Goal: Task Accomplishment & Management: Use online tool/utility

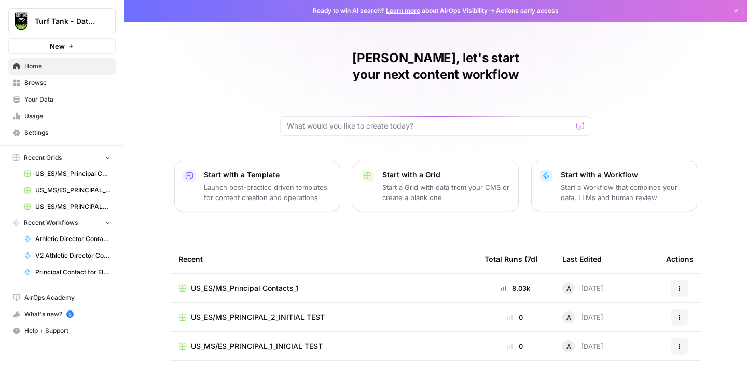
click at [314, 283] on div "US_ES/MS_Principal Contacts_1" at bounding box center [322, 288] width 289 height 10
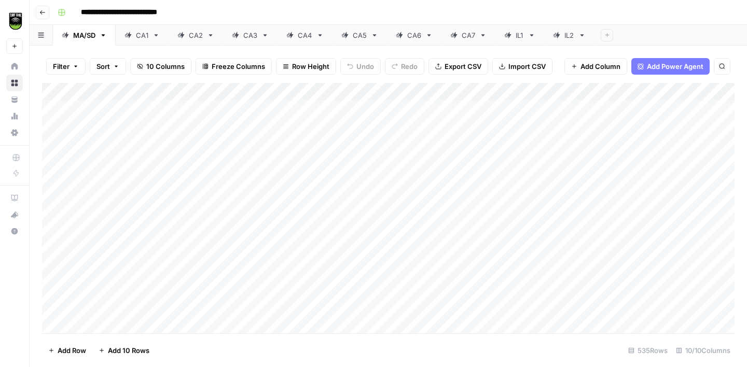
click at [572, 38] on div "IL2" at bounding box center [569, 35] width 10 height 10
click at [582, 35] on icon "button" at bounding box center [581, 35] width 7 height 7
click at [608, 68] on span "Duplicate Sheet" at bounding box center [624, 69] width 50 height 10
click at [581, 35] on icon "button" at bounding box center [581, 35] width 7 height 7
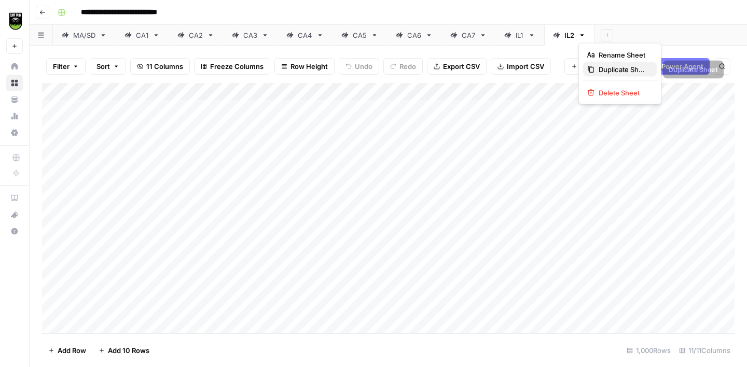
click at [605, 72] on span "Duplicate Sheet" at bounding box center [624, 69] width 50 height 10
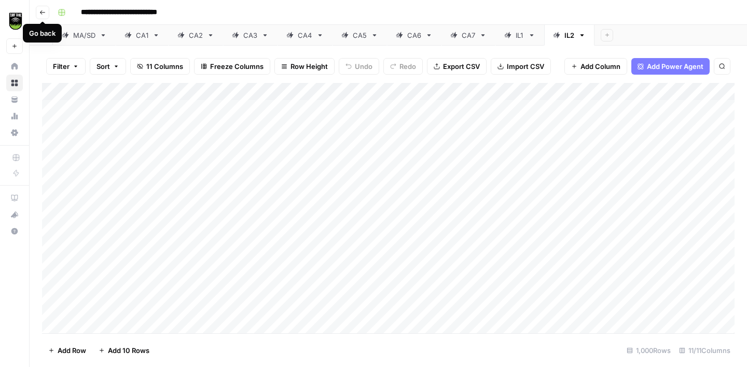
click at [45, 13] on icon "button" at bounding box center [42, 12] width 6 height 6
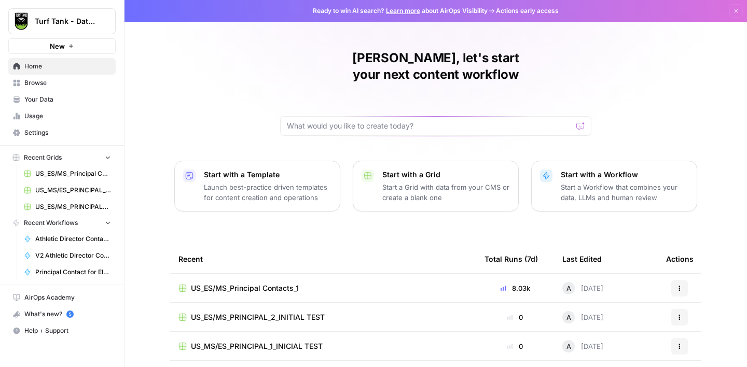
click at [64, 174] on span "US_ES/MS_Principal Contacts_1" at bounding box center [73, 173] width 76 height 9
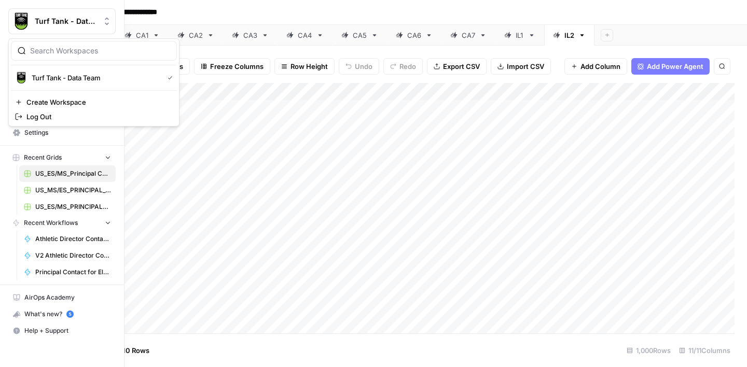
click at [38, 14] on button "Turf Tank - Data Team" at bounding box center [61, 21] width 107 height 26
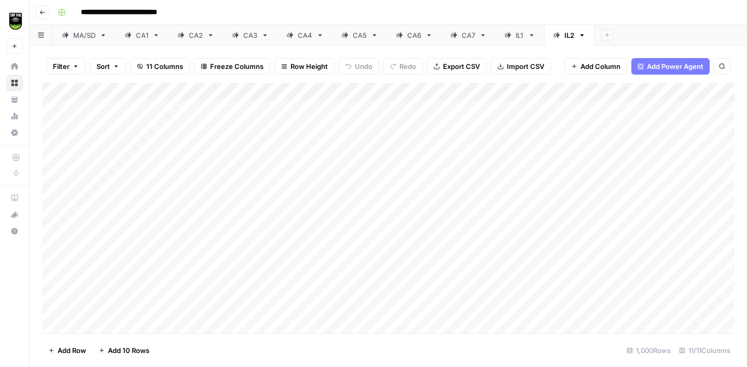
click at [44, 10] on icon "button" at bounding box center [42, 12] width 6 height 6
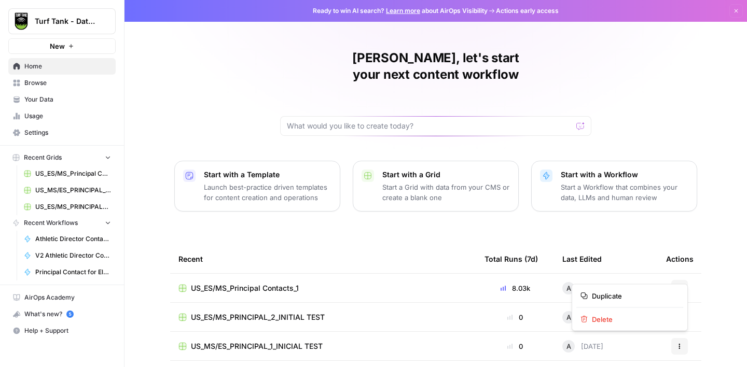
click at [679, 289] on icon "button" at bounding box center [680, 290] width 2 height 2
click at [636, 294] on span "Duplicate" at bounding box center [633, 296] width 83 height 10
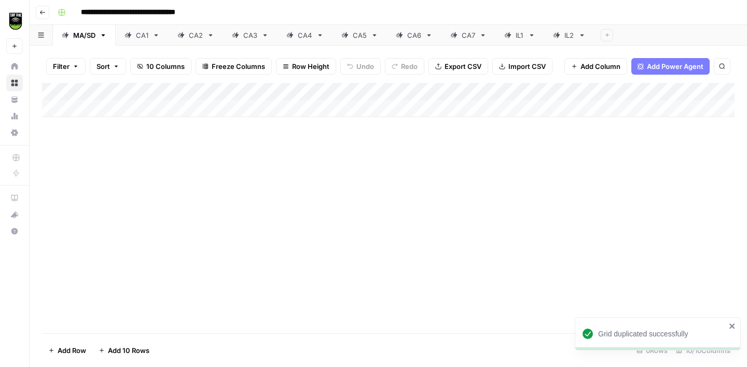
click at [218, 12] on input "**********" at bounding box center [149, 12] width 146 height 17
type input "**********"
click at [261, 201] on div "Add Column" at bounding box center [388, 208] width 692 height 251
click at [519, 37] on div "IL1" at bounding box center [520, 35] width 8 height 10
click at [524, 36] on link "IL1" at bounding box center [519, 35] width 49 height 21
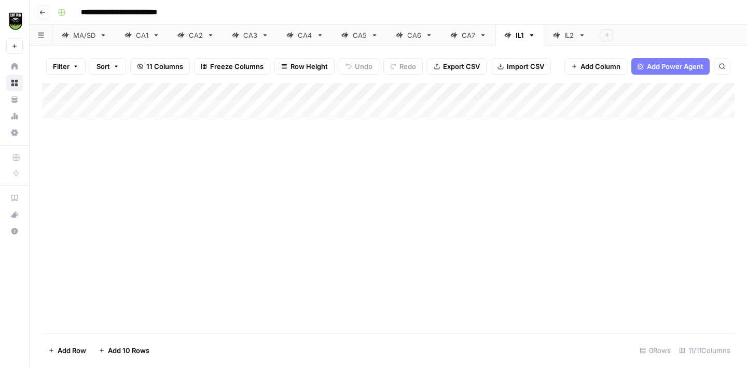
click at [521, 36] on div "IL1" at bounding box center [520, 35] width 8 height 10
click at [524, 35] on input "***" at bounding box center [520, 35] width 9 height 13
type input "***"
click at [574, 35] on div "IL2" at bounding box center [572, 35] width 10 height 10
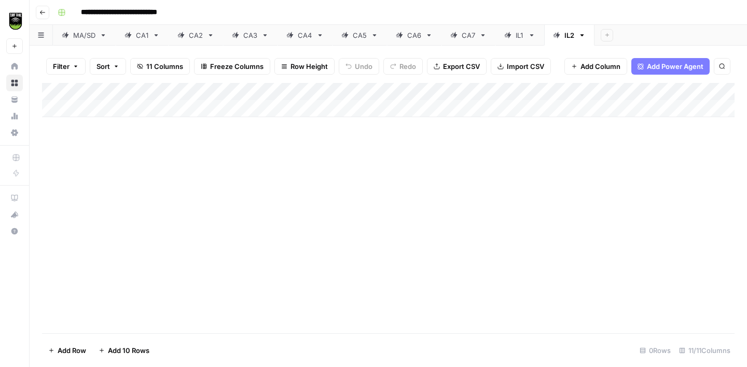
click at [568, 35] on div "IL2" at bounding box center [569, 35] width 10 height 10
click at [574, 35] on input "***" at bounding box center [569, 35] width 11 height 13
type input "***"
click at [104, 36] on icon at bounding box center [103, 35] width 7 height 7
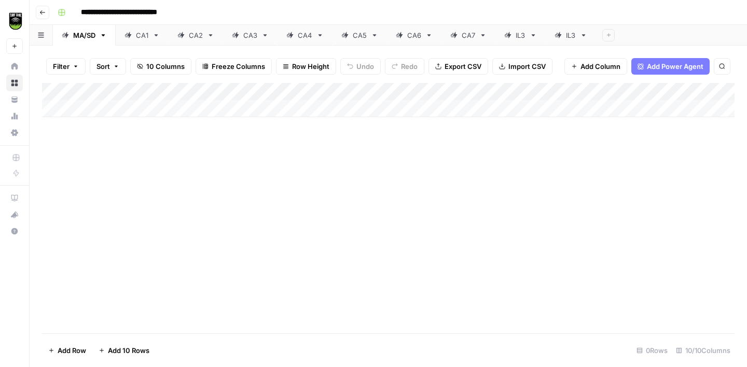
click at [104, 32] on icon "button" at bounding box center [103, 35] width 7 height 7
click at [134, 94] on span "Delete Sheet" at bounding box center [146, 93] width 50 height 10
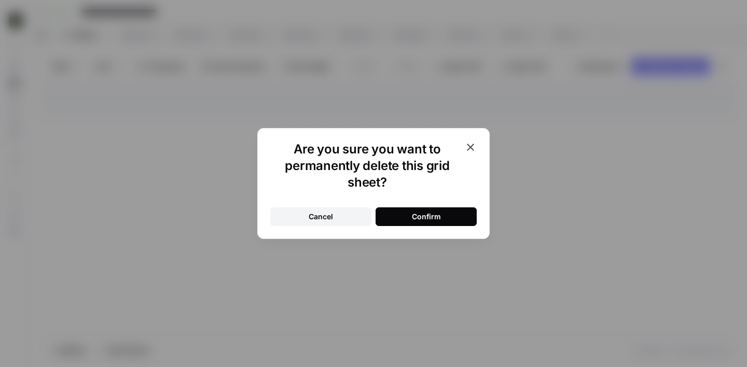
click at [390, 214] on button "Confirm" at bounding box center [426, 216] width 101 height 19
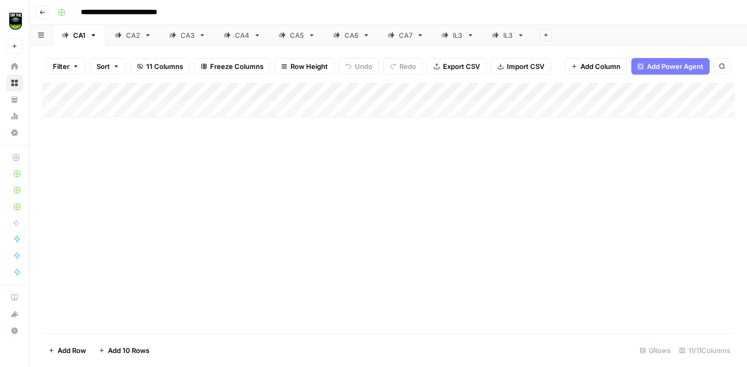
click at [93, 35] on icon "button" at bounding box center [94, 35] width 4 height 2
click at [137, 94] on span "Delete Sheet" at bounding box center [135, 93] width 50 height 10
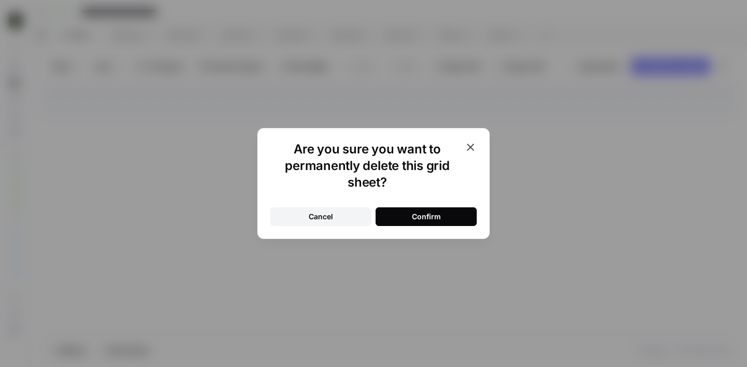
click at [423, 215] on div "Confirm" at bounding box center [426, 217] width 29 height 10
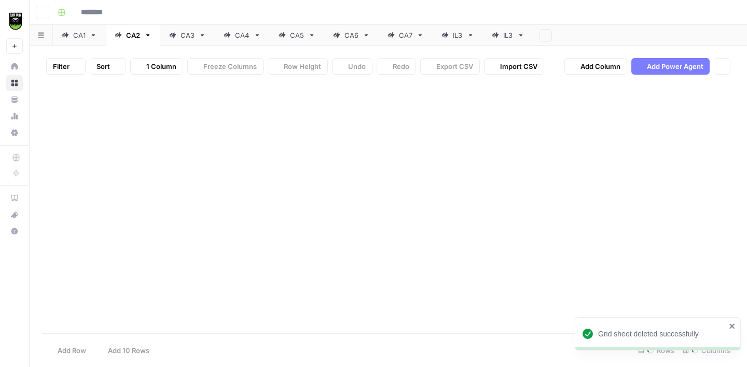
type input "**********"
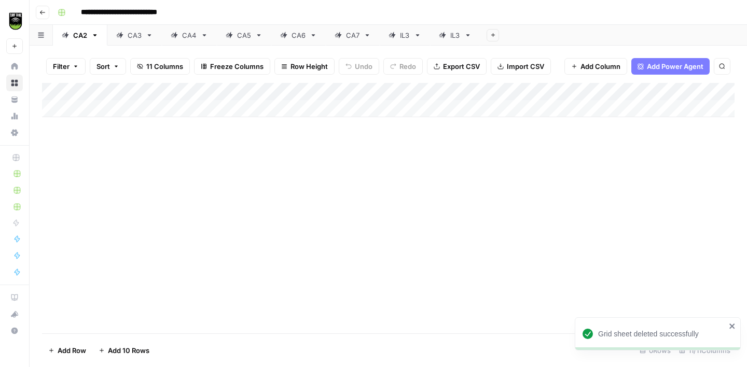
click at [94, 34] on icon "button" at bounding box center [95, 35] width 4 height 2
click at [118, 94] on span "Delete Sheet" at bounding box center [137, 93] width 50 height 10
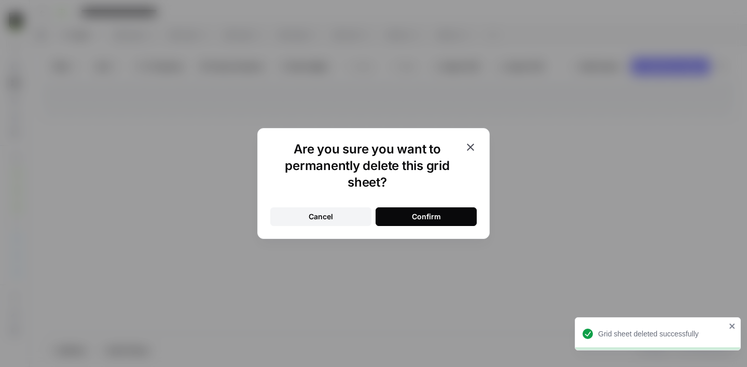
click at [423, 215] on div "Confirm" at bounding box center [426, 217] width 29 height 10
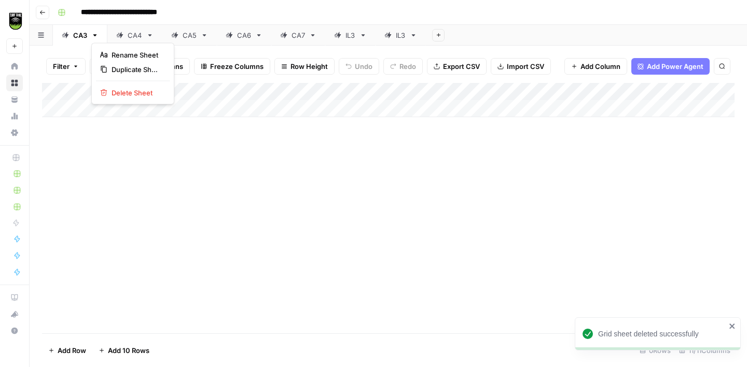
click at [96, 35] on icon "button" at bounding box center [94, 35] width 7 height 7
click at [143, 86] on button "Delete Sheet" at bounding box center [133, 93] width 74 height 15
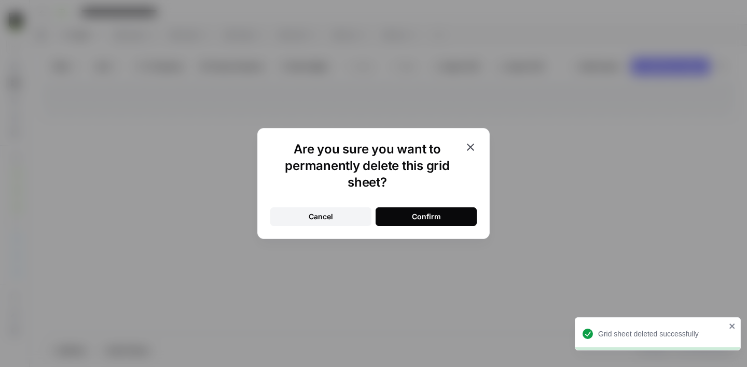
click at [419, 216] on div "Confirm" at bounding box center [426, 217] width 29 height 10
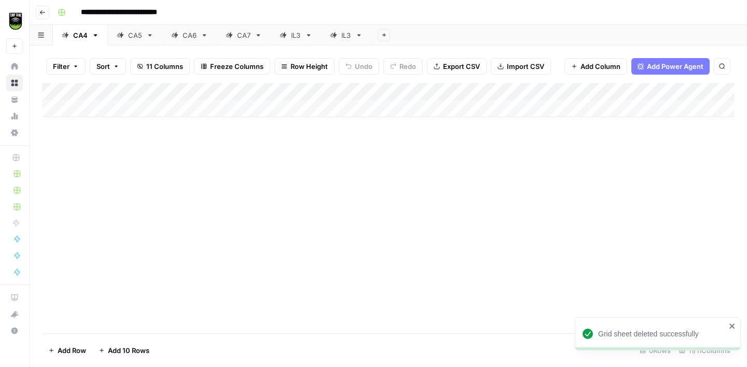
click at [94, 35] on icon "button" at bounding box center [96, 35] width 4 height 2
click at [137, 95] on span "Delete Sheet" at bounding box center [137, 93] width 50 height 10
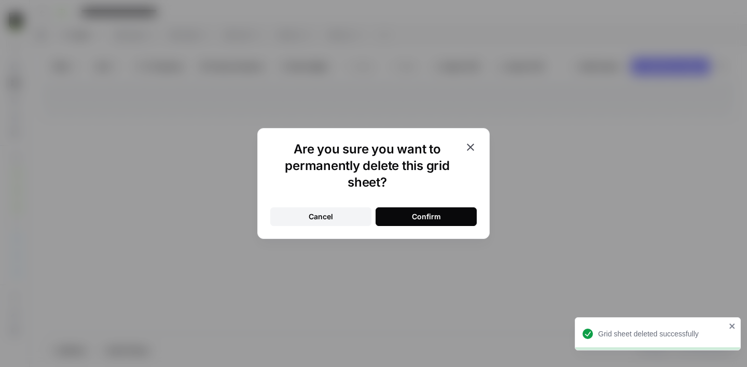
click at [412, 211] on button "Confirm" at bounding box center [426, 216] width 101 height 19
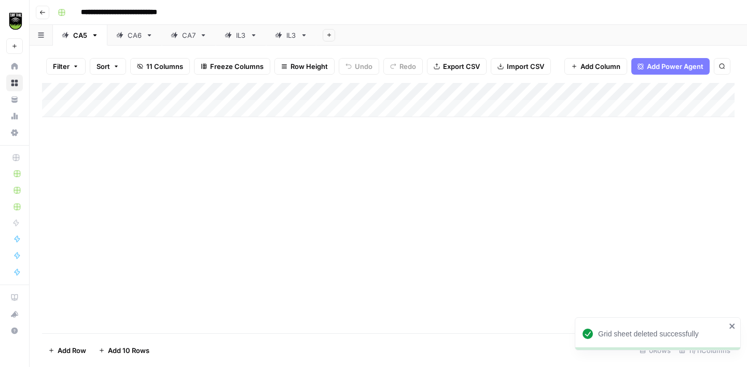
click at [94, 34] on icon "button" at bounding box center [95, 35] width 4 height 2
click at [135, 90] on span "Delete Sheet" at bounding box center [137, 93] width 50 height 10
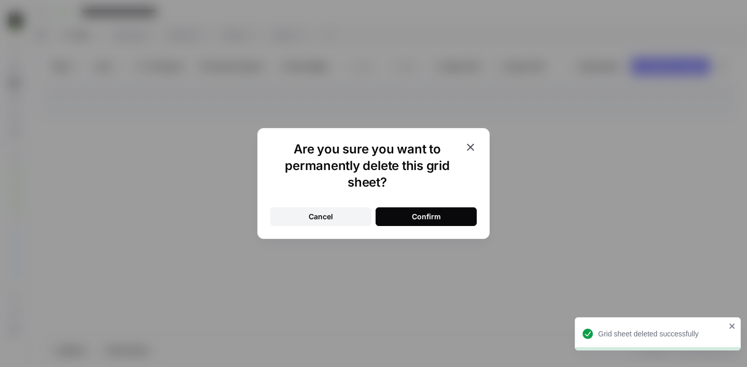
click at [407, 214] on button "Confirm" at bounding box center [426, 216] width 101 height 19
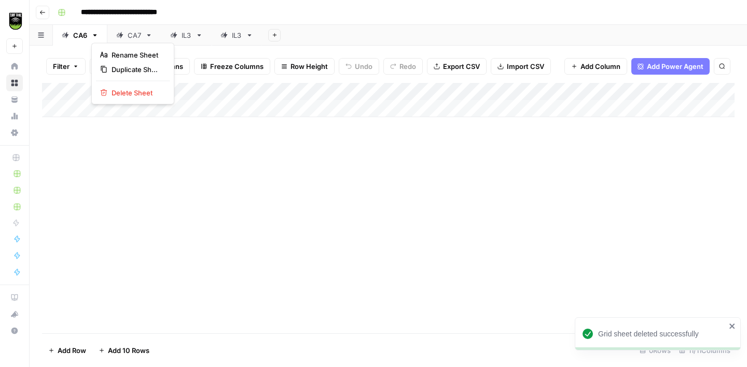
click at [94, 34] on icon "button" at bounding box center [94, 35] width 7 height 7
click at [129, 88] on span "Delete Sheet" at bounding box center [137, 93] width 50 height 10
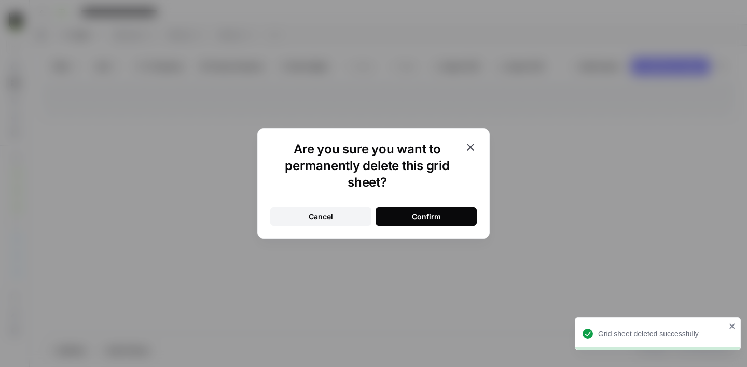
click at [433, 212] on div "Confirm" at bounding box center [426, 217] width 29 height 10
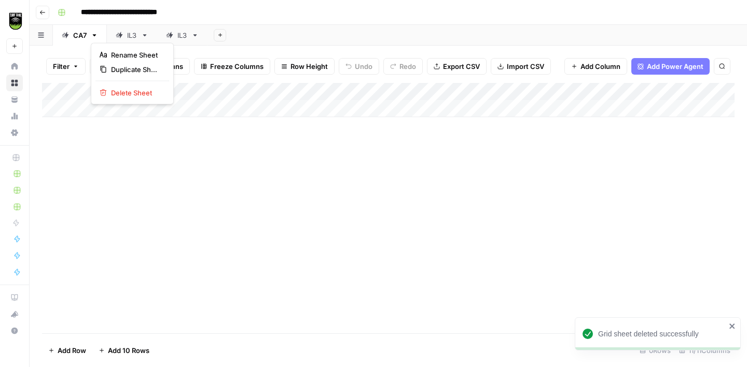
click at [94, 35] on icon "button" at bounding box center [95, 35] width 4 height 2
click at [144, 94] on span "Delete Sheet" at bounding box center [136, 93] width 50 height 10
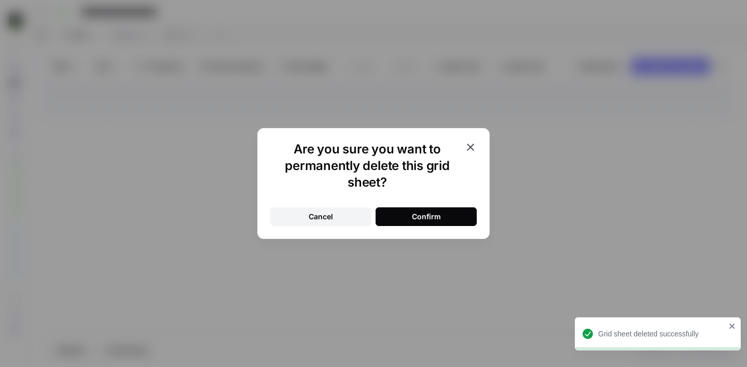
click at [433, 212] on div "Confirm" at bounding box center [426, 217] width 29 height 10
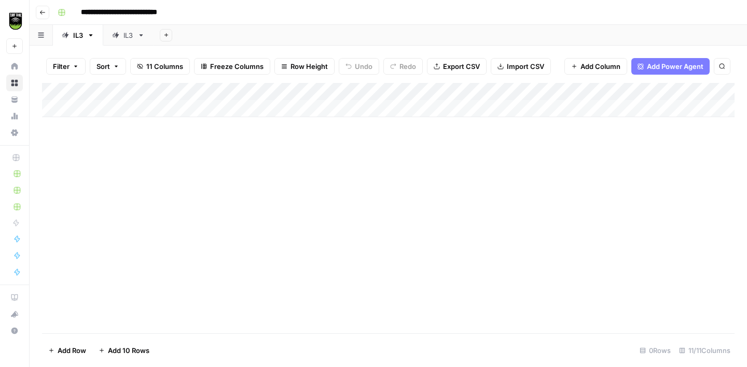
click at [514, 66] on span "Import CSV" at bounding box center [525, 66] width 37 height 10
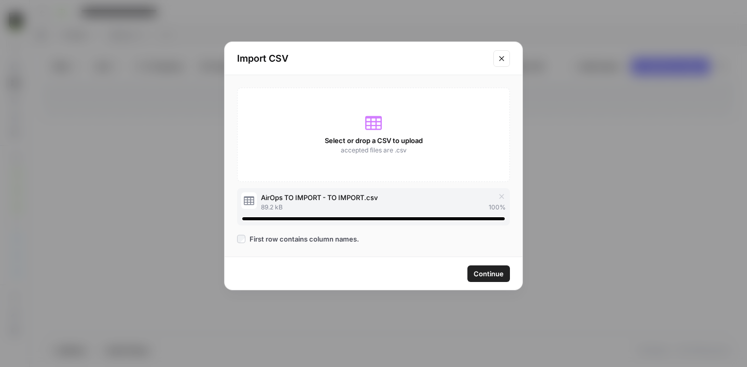
click at [482, 272] on span "Continue" at bounding box center [489, 274] width 30 height 10
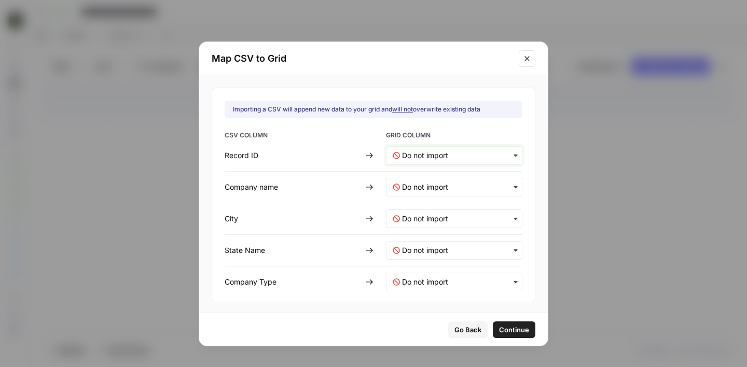
click at [414, 154] on ID-mapping "text" at bounding box center [459, 155] width 114 height 10
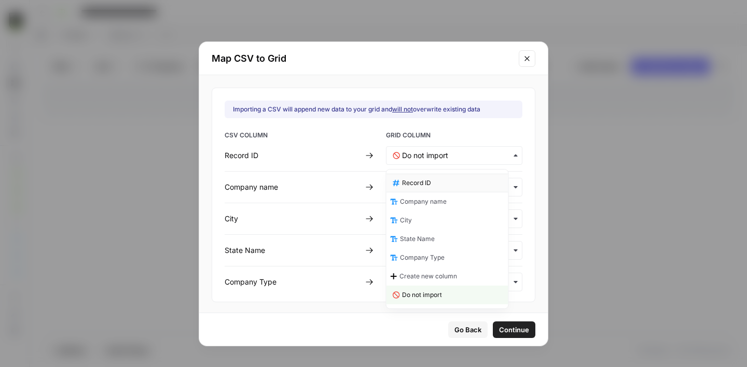
click at [420, 187] on span "Record ID" at bounding box center [416, 182] width 29 height 9
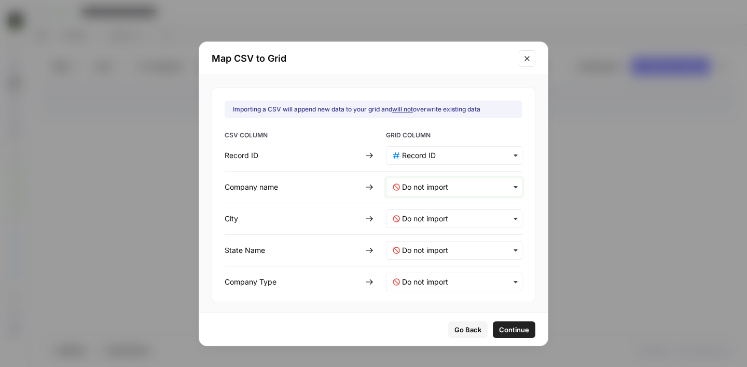
click at [412, 184] on name-mapping "text" at bounding box center [459, 187] width 114 height 10
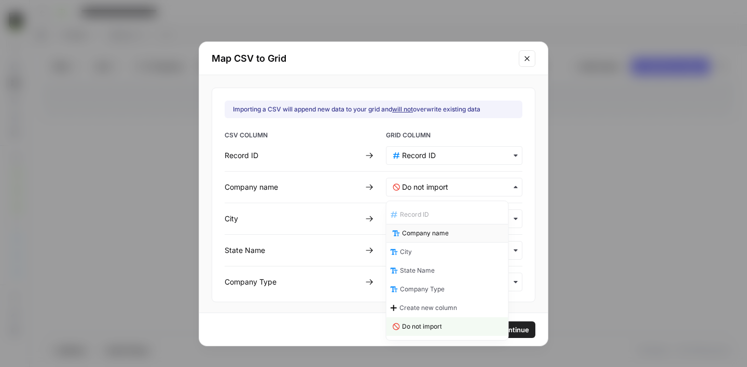
click at [424, 226] on div "Company name" at bounding box center [447, 233] width 122 height 19
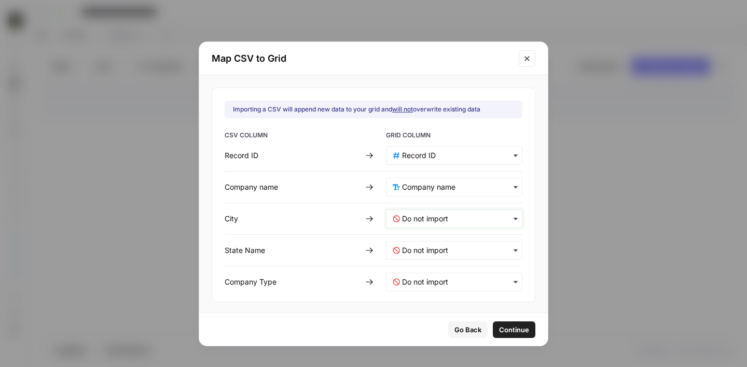
click at [414, 220] on input "text" at bounding box center [459, 219] width 114 height 10
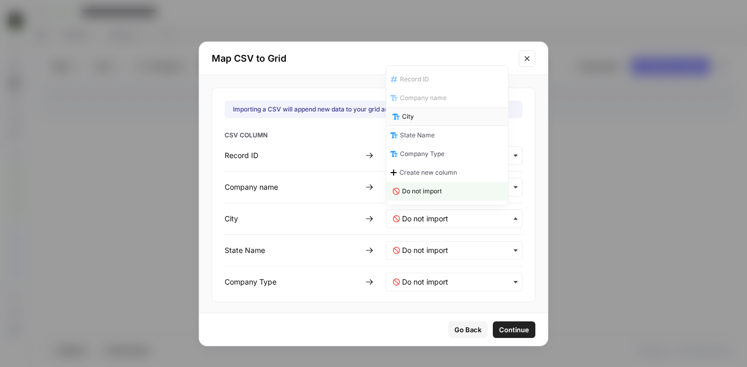
click at [420, 122] on div "City" at bounding box center [447, 116] width 122 height 19
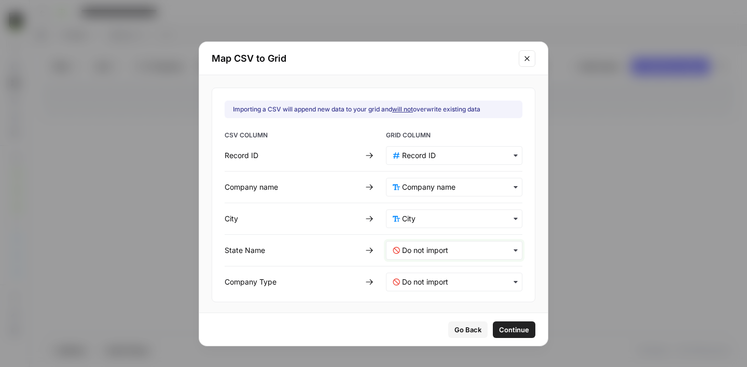
click at [415, 247] on Name-mapping "text" at bounding box center [459, 250] width 114 height 10
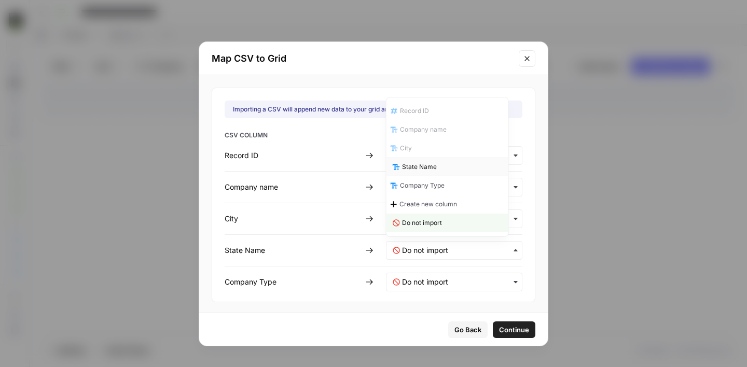
click at [408, 170] on span "State Name" at bounding box center [419, 166] width 35 height 9
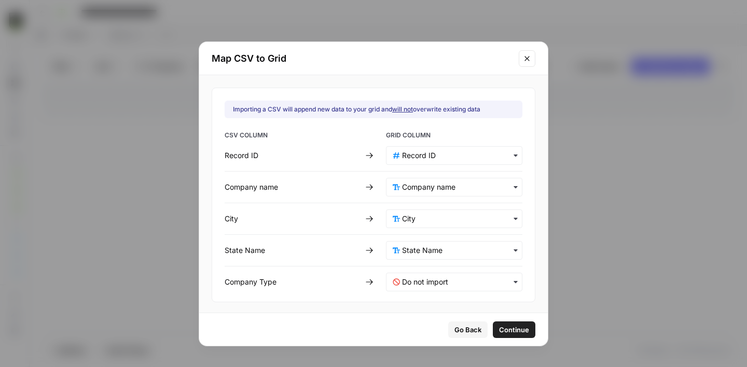
click at [414, 275] on div "button" at bounding box center [454, 282] width 136 height 19
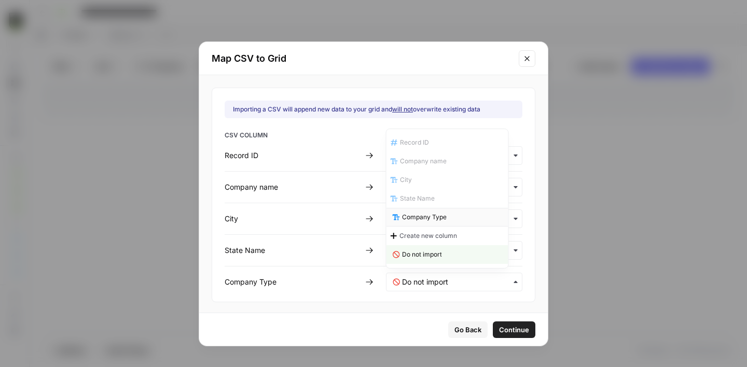
click at [414, 213] on span "Company Type" at bounding box center [424, 217] width 45 height 9
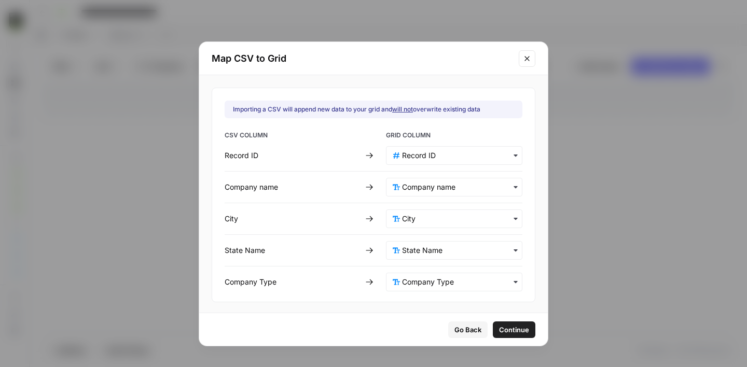
click at [499, 326] on span "Continue" at bounding box center [514, 330] width 30 height 10
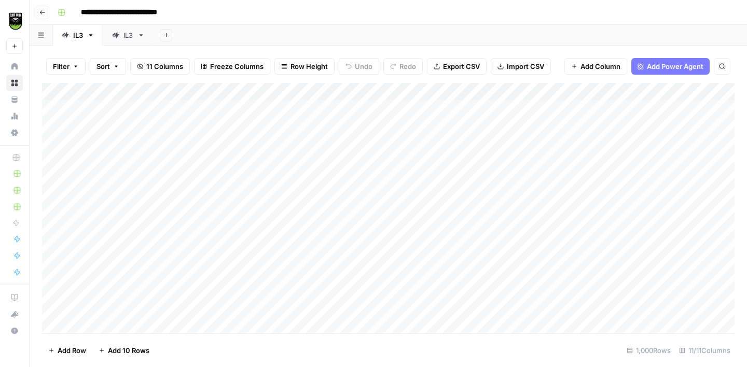
click at [122, 36] on div "IL3" at bounding box center [122, 35] width 21 height 10
click at [507, 68] on span "Import CSV" at bounding box center [525, 66] width 37 height 10
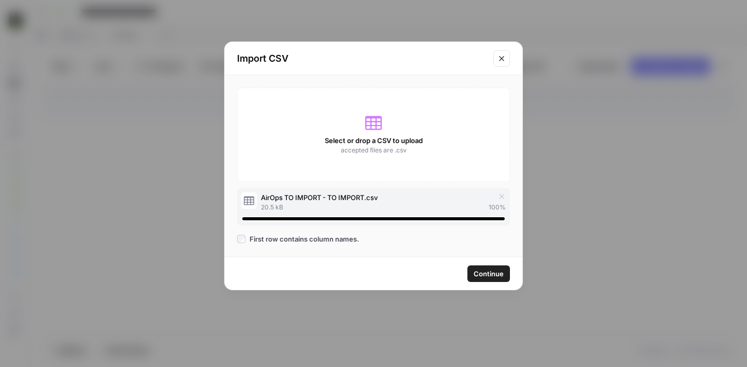
click at [482, 273] on span "Continue" at bounding box center [489, 274] width 30 height 10
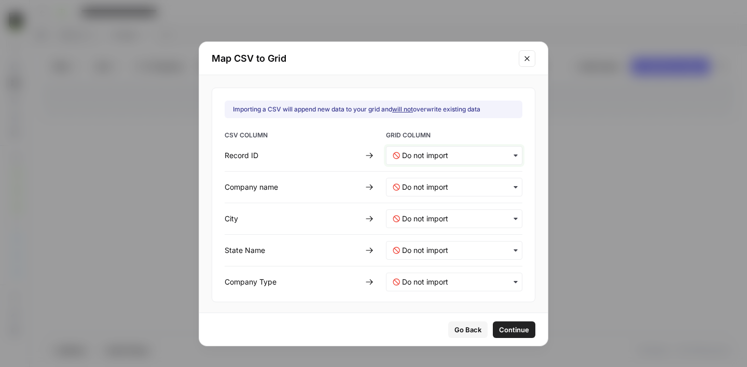
click at [409, 150] on ID-mapping "text" at bounding box center [459, 155] width 114 height 10
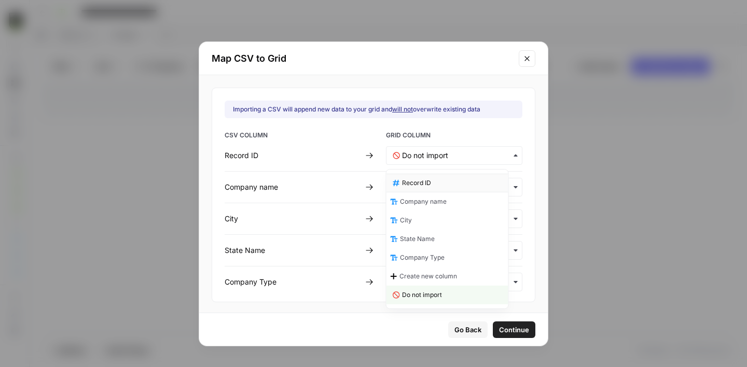
click at [420, 184] on span "Record ID" at bounding box center [416, 182] width 29 height 9
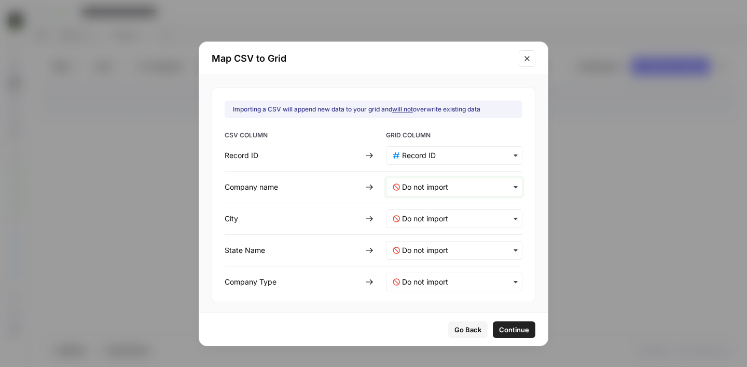
click at [413, 184] on name-mapping "text" at bounding box center [459, 187] width 114 height 10
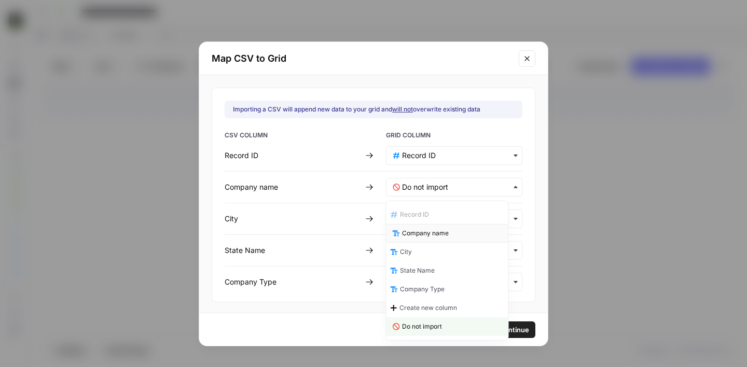
click at [424, 227] on div "Company name" at bounding box center [447, 233] width 122 height 19
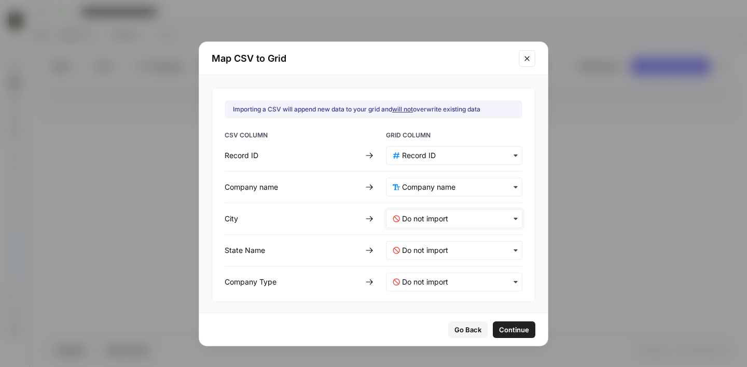
click at [406, 221] on input "text" at bounding box center [459, 219] width 114 height 10
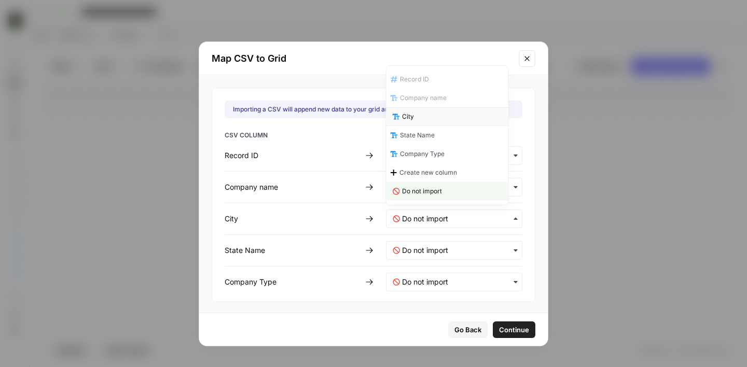
click at [419, 120] on div "City" at bounding box center [447, 116] width 122 height 19
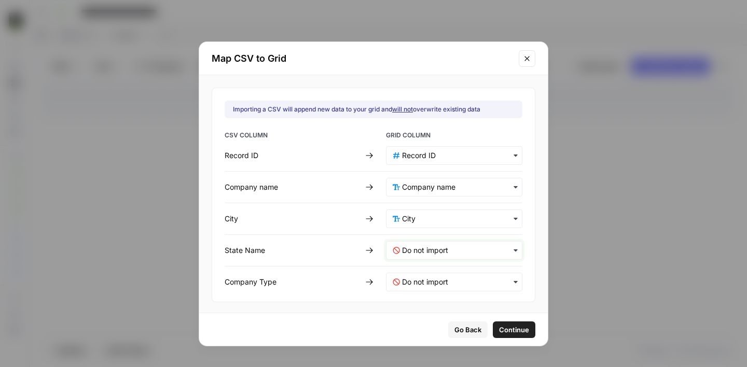
click at [414, 245] on Name-mapping "text" at bounding box center [459, 250] width 114 height 10
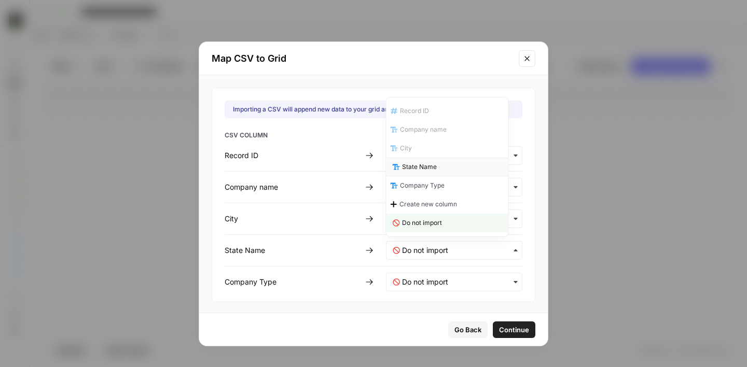
click at [410, 171] on span "State Name" at bounding box center [419, 166] width 35 height 9
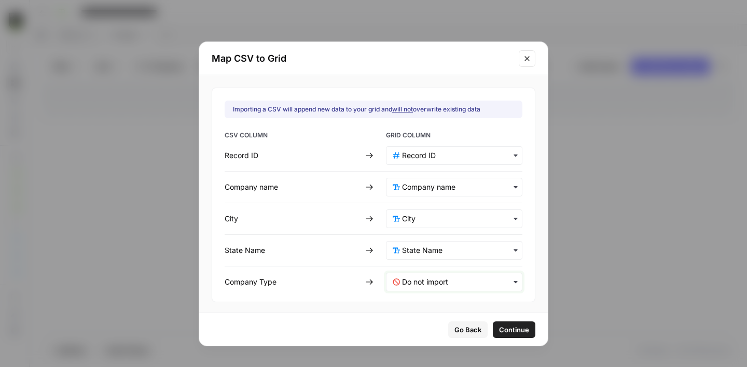
click at [414, 282] on Type-mapping "text" at bounding box center [459, 282] width 114 height 10
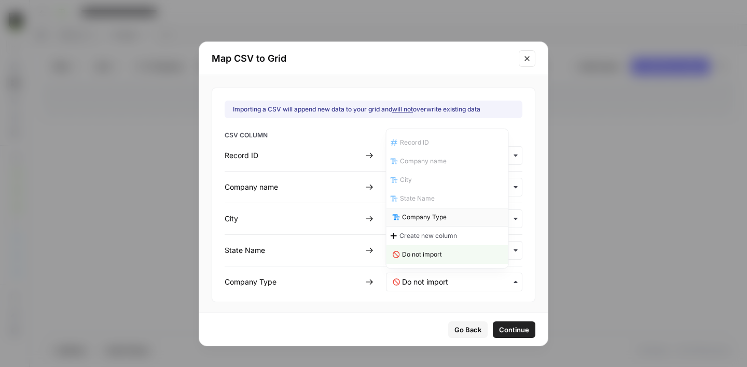
click at [421, 220] on span "Company Type" at bounding box center [424, 217] width 45 height 9
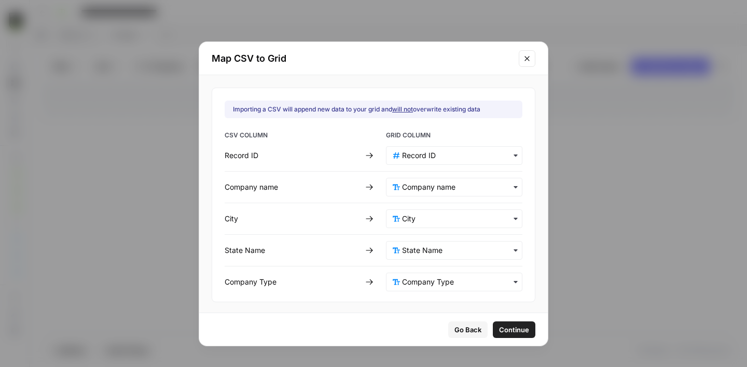
click at [499, 325] on span "Continue" at bounding box center [514, 330] width 30 height 10
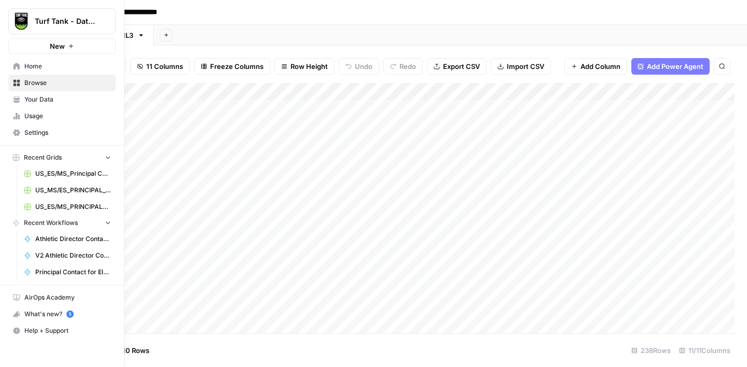
click at [29, 117] on span "Usage" at bounding box center [67, 116] width 87 height 9
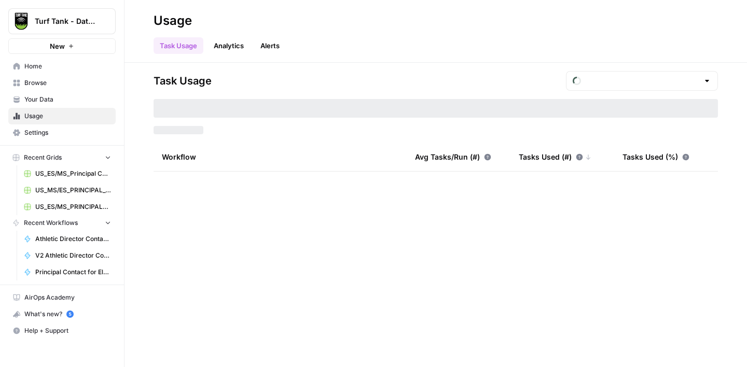
type input "August Tasks"
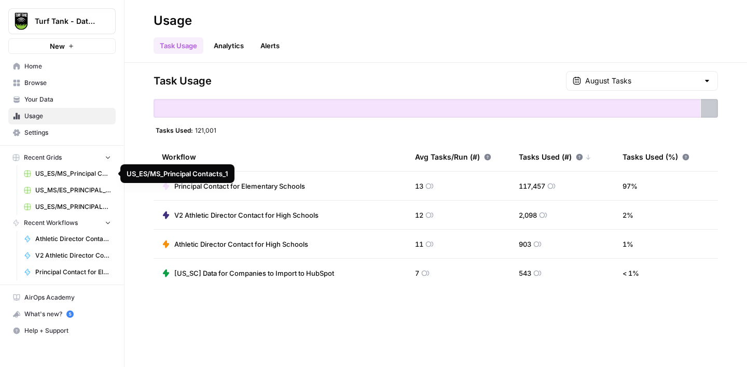
click at [61, 168] on link "US_ES/MS_Principal Contacts_1" at bounding box center [67, 173] width 96 height 17
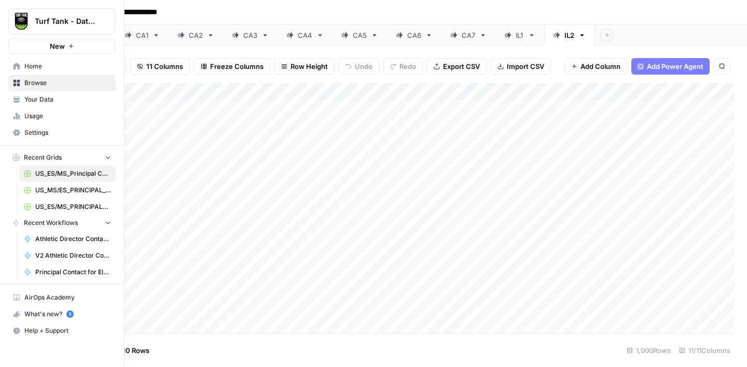
click at [46, 64] on span "Home" at bounding box center [67, 66] width 87 height 9
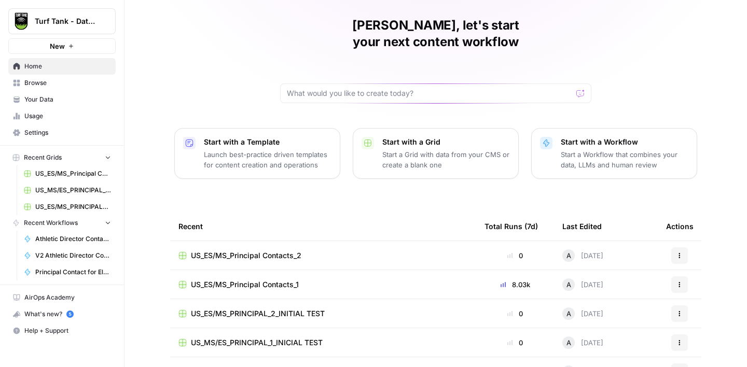
scroll to position [39, 0]
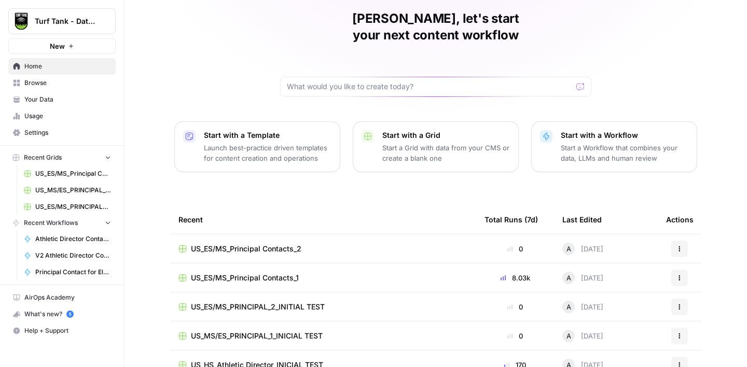
click at [280, 244] on span "US_ES/MS_Principal Contacts_2" at bounding box center [246, 249] width 110 height 10
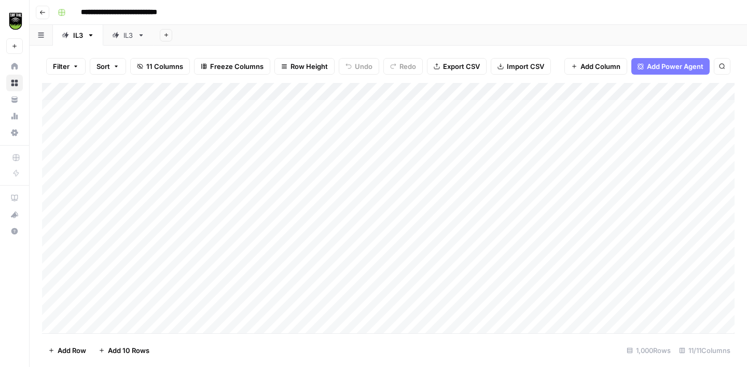
click at [506, 91] on div "Add Column" at bounding box center [388, 208] width 692 height 251
click at [539, 121] on button "All Rows" at bounding box center [545, 115] width 78 height 15
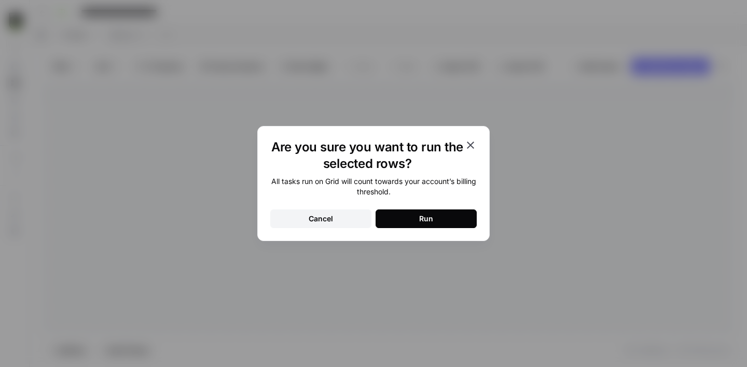
click at [411, 215] on button "Run" at bounding box center [426, 219] width 101 height 19
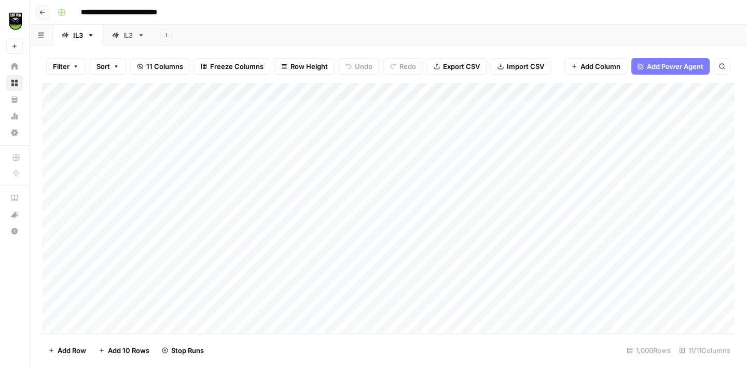
click at [129, 37] on div "IL3" at bounding box center [128, 35] width 10 height 10
click at [504, 91] on div "Add Column" at bounding box center [388, 208] width 692 height 251
click at [526, 122] on button "All Rows" at bounding box center [545, 115] width 78 height 15
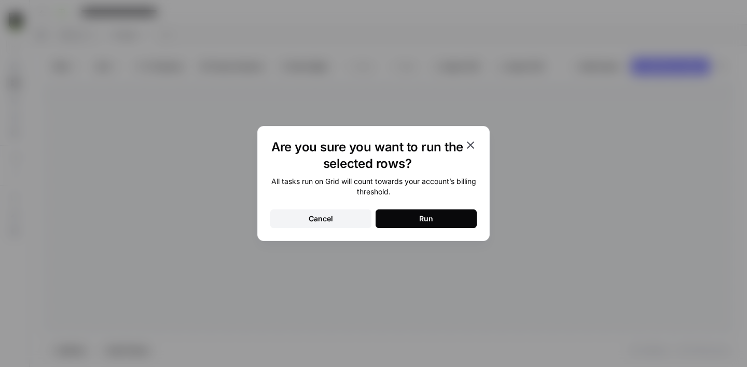
click at [440, 223] on button "Run" at bounding box center [426, 219] width 101 height 19
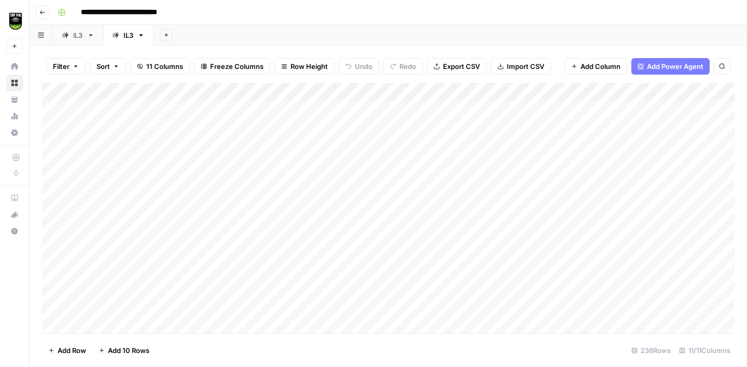
click at [76, 39] on div "IL3" at bounding box center [78, 35] width 10 height 10
click at [129, 40] on div "IL3" at bounding box center [128, 35] width 10 height 10
click at [75, 37] on div "IL3" at bounding box center [78, 35] width 10 height 10
